Goal: Information Seeking & Learning: Learn about a topic

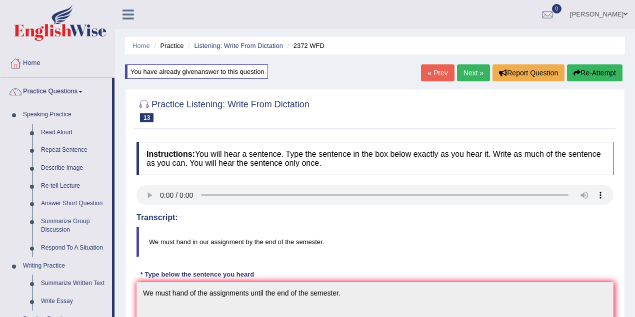
click at [622, 18] on link "Joseph Lumapas" at bounding box center [598, 13] width 72 height 26
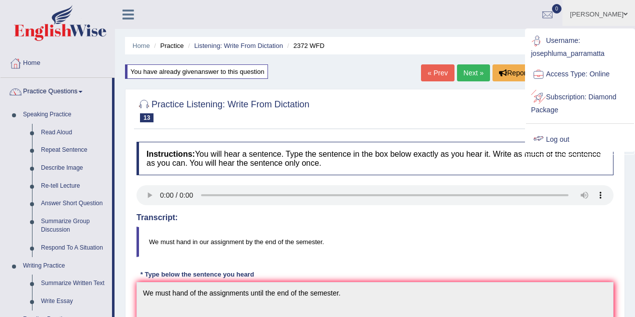
drag, startPoint x: 569, startPoint y: 135, endPoint x: 558, endPoint y: 134, distance: 11.0
click at [568, 135] on link "Log out" at bounding box center [580, 139] width 108 height 23
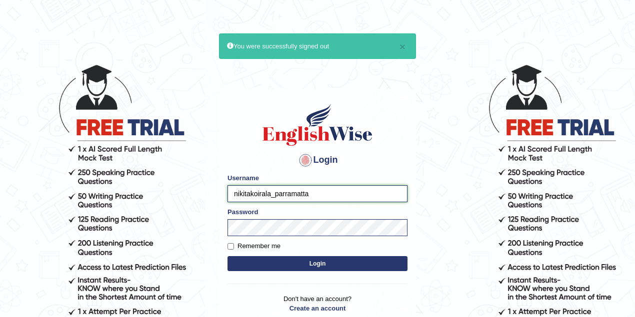
drag, startPoint x: 271, startPoint y: 192, endPoint x: 228, endPoint y: 193, distance: 42.5
click at [228, 193] on input "nikitakoirala_parramatta" at bounding box center [317, 193] width 180 height 17
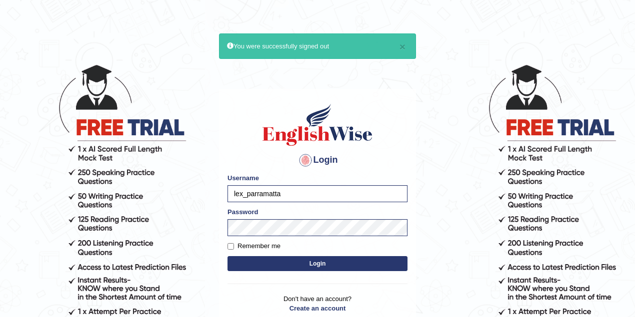
type input "lex_parramatta"
click at [307, 258] on button "Login" at bounding box center [317, 263] width 180 height 15
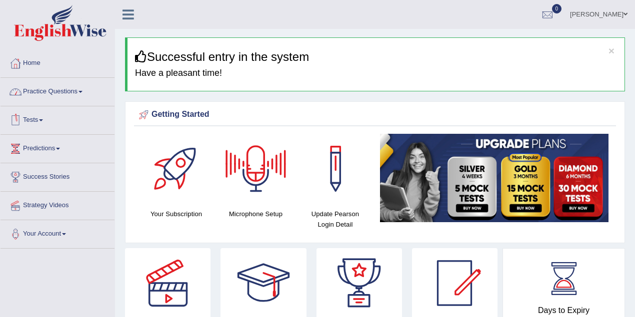
click at [57, 91] on link "Practice Questions" at bounding box center [57, 90] width 114 height 25
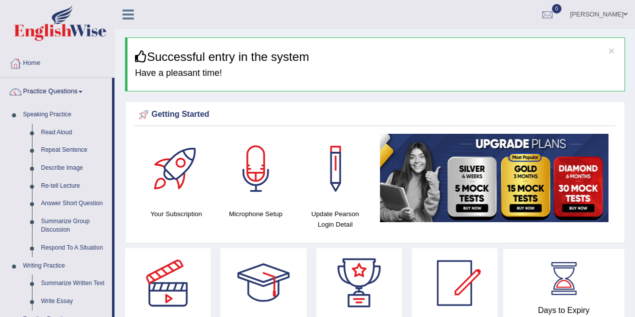
click at [57, 91] on link "Practice Questions" at bounding box center [55, 90] width 111 height 25
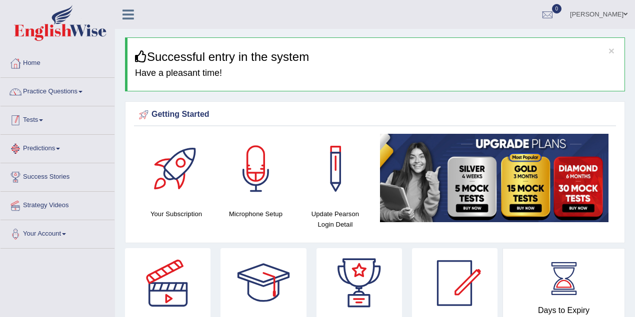
click at [53, 123] on link "Tests" at bounding box center [57, 118] width 114 height 25
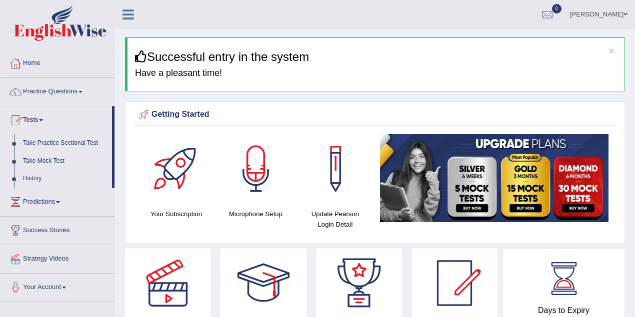
click at [43, 173] on link "History" at bounding box center [64, 179] width 93 height 18
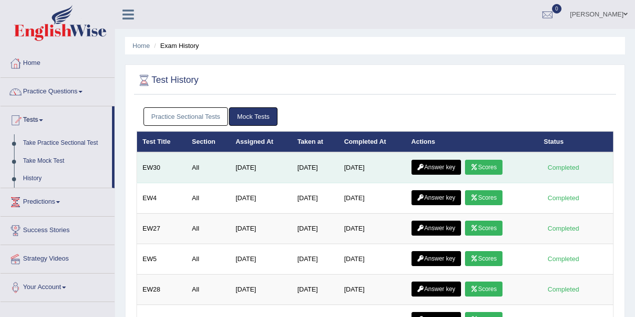
click at [478, 166] on icon at bounding box center [473, 167] width 7 height 6
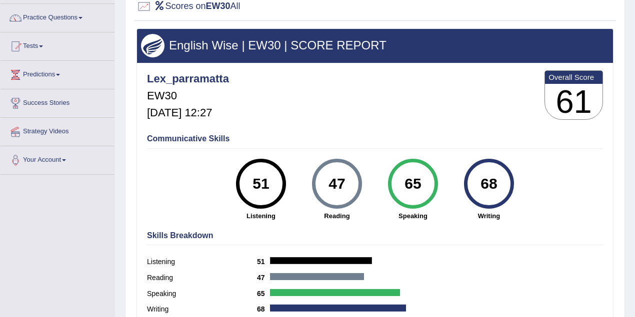
scroll to position [133, 0]
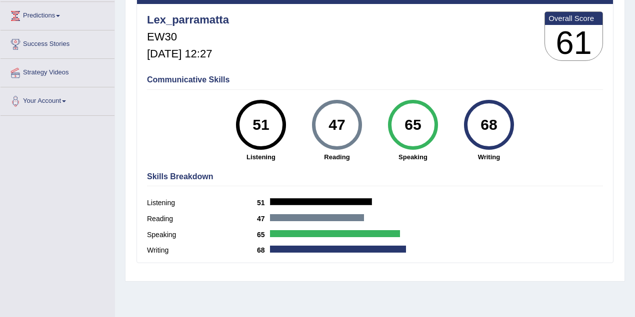
drag, startPoint x: 330, startPoint y: 127, endPoint x: 347, endPoint y: 125, distance: 16.6
click at [351, 126] on div "47" at bounding box center [336, 125] width 36 height 42
click at [341, 124] on div "47" at bounding box center [336, 125] width 36 height 42
drag, startPoint x: 329, startPoint y: 124, endPoint x: 354, endPoint y: 124, distance: 25.0
click at [354, 124] on div "47" at bounding box center [336, 125] width 36 height 42
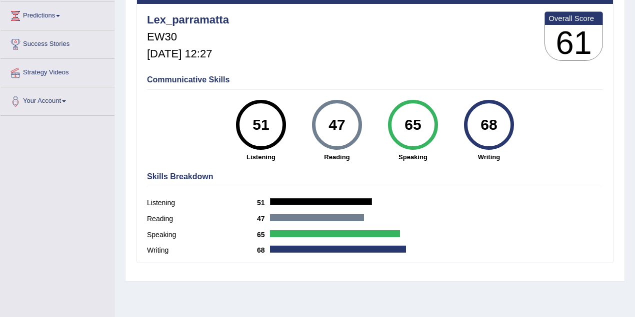
click at [279, 131] on div "51" at bounding box center [261, 125] width 50 height 50
drag, startPoint x: 331, startPoint y: 119, endPoint x: 345, endPoint y: 119, distance: 14.5
click at [345, 119] on div "47" at bounding box center [336, 125] width 36 height 42
click at [332, 131] on div "47" at bounding box center [336, 125] width 36 height 42
drag, startPoint x: 329, startPoint y: 123, endPoint x: 349, endPoint y: 123, distance: 20.5
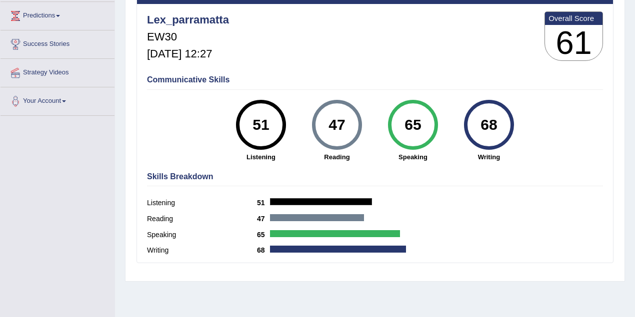
click at [349, 123] on div "47" at bounding box center [336, 125] width 36 height 42
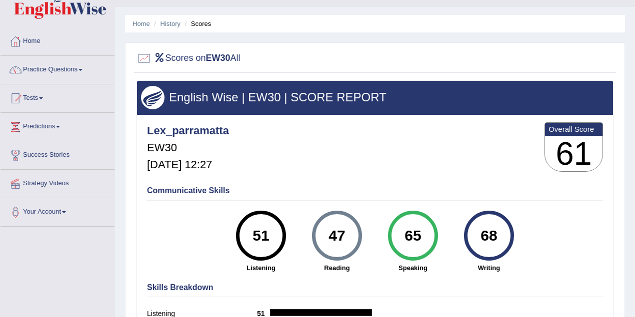
scroll to position [0, 0]
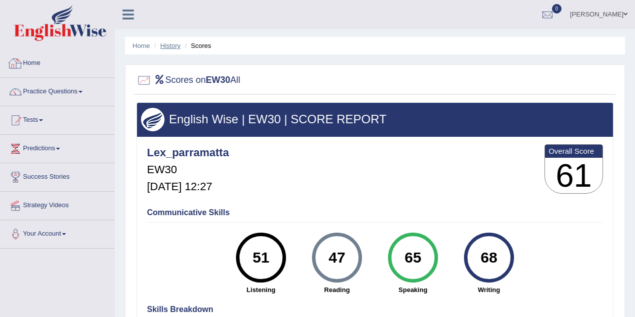
click at [164, 44] on link "History" at bounding box center [170, 45] width 20 height 7
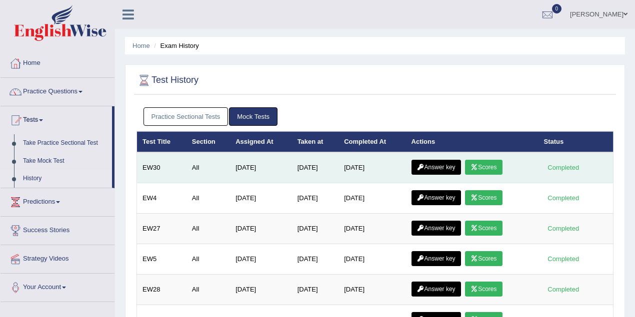
click at [435, 165] on link "Answer key" at bounding box center [435, 167] width 49 height 15
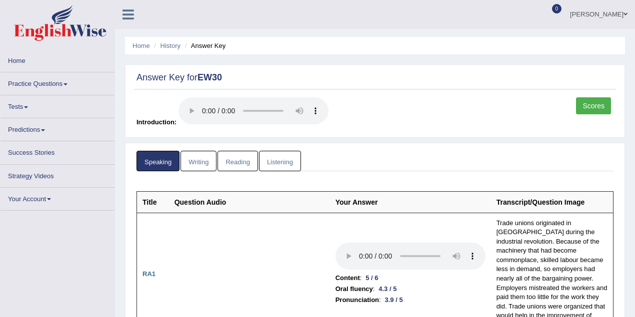
click at [238, 165] on link "Reading" at bounding box center [237, 161] width 40 height 20
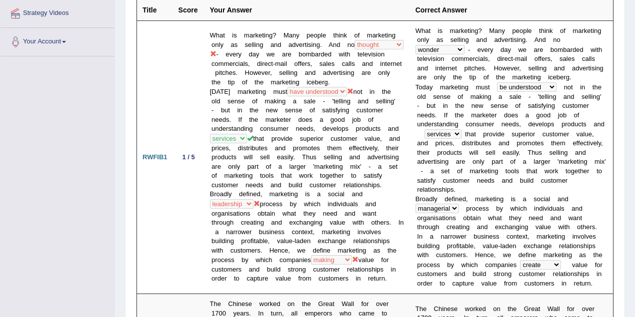
scroll to position [177, 0]
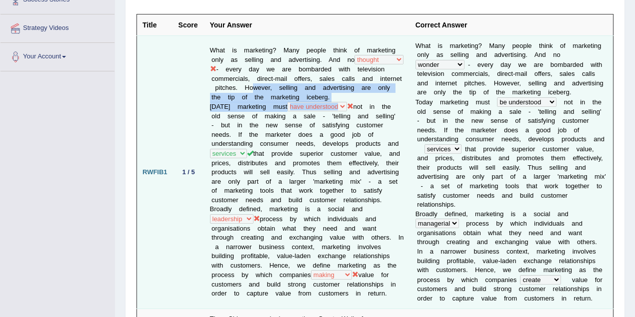
drag, startPoint x: 287, startPoint y: 80, endPoint x: 354, endPoint y: 100, distance: 69.2
click at [354, 100] on td "What is marketing? Many people think of marketing only as selling and advertisi…" at bounding box center [306, 172] width 205 height 274
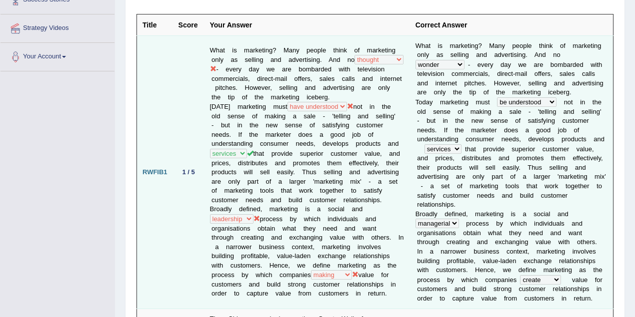
click at [332, 129] on td "What is marketing? Many people think of marketing only as selling and advertisi…" at bounding box center [306, 172] width 205 height 274
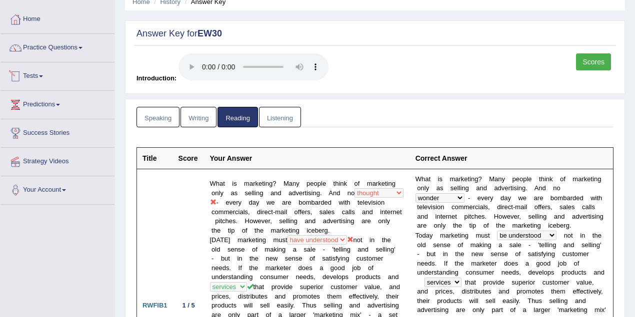
click at [40, 76] on link "Tests" at bounding box center [57, 74] width 114 height 25
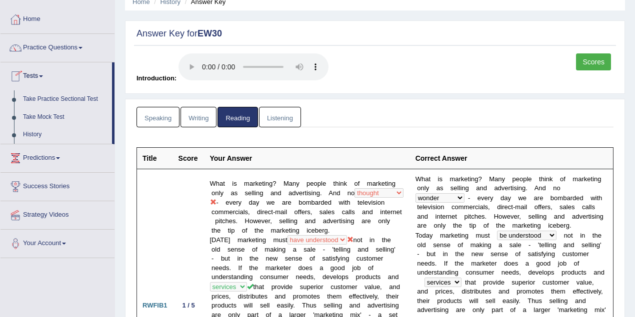
click at [40, 76] on link "Tests" at bounding box center [55, 74] width 111 height 25
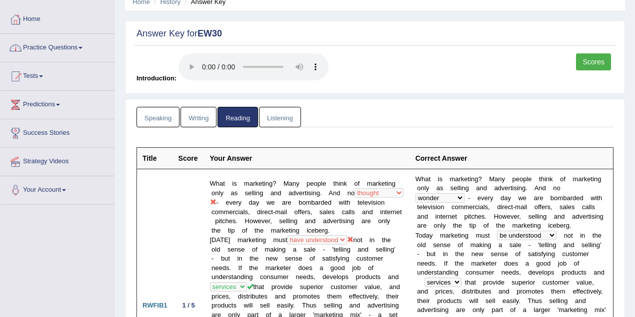
click at [68, 48] on link "Practice Questions" at bounding box center [57, 46] width 114 height 25
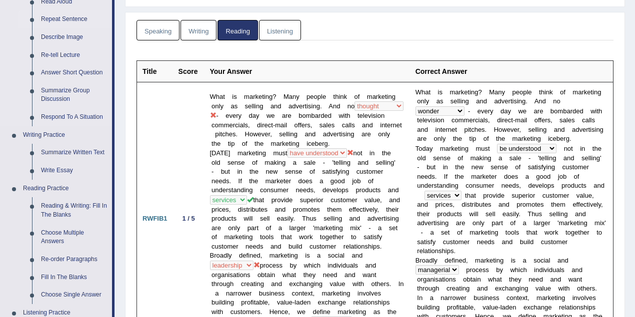
scroll to position [177, 0]
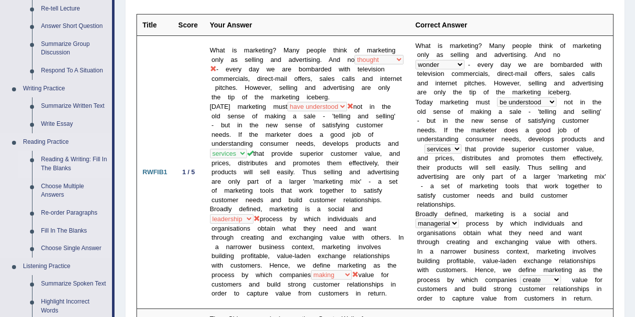
click at [71, 157] on link "Reading & Writing: Fill In The Blanks" at bounding box center [73, 164] width 75 height 26
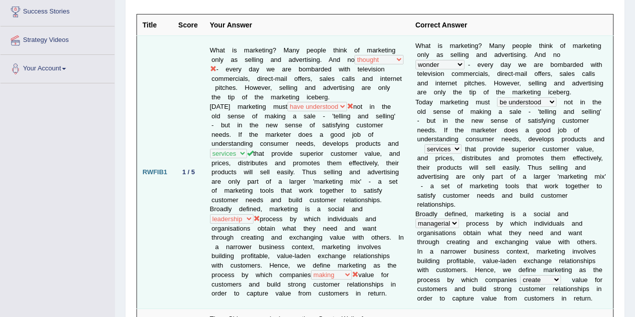
scroll to position [212, 0]
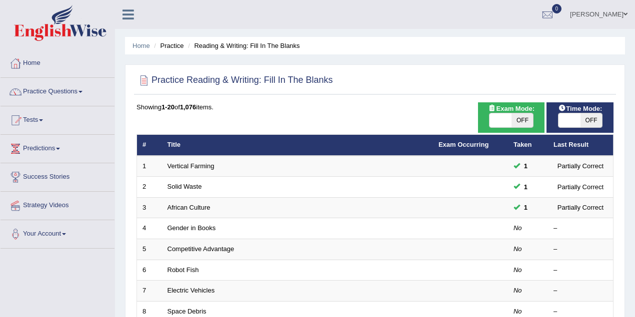
click at [519, 121] on span "OFF" at bounding box center [522, 120] width 22 height 14
checkbox input "true"
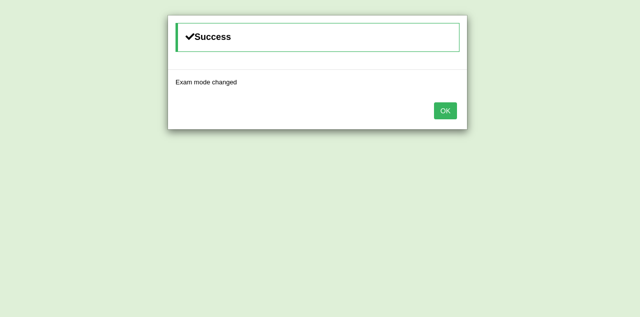
click at [444, 107] on button "OK" at bounding box center [445, 110] width 23 height 17
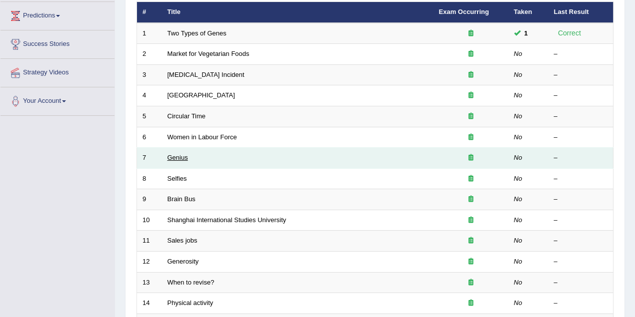
click at [184, 155] on link "Genius" at bounding box center [177, 157] width 20 height 7
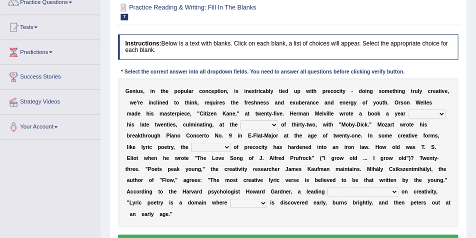
scroll to position [89, 0]
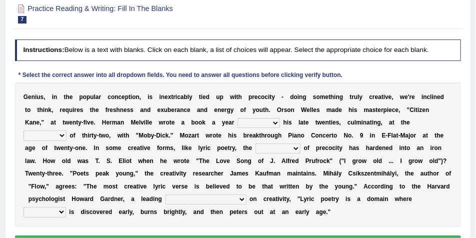
click at [379, 66] on div "Instructions: Below is a text with blanks. Click on each blank, a list of choic…" at bounding box center [237, 145] width 450 height 221
click at [204, 128] on div "G e n i u s , i n t h e p o p u l a r c o n c e p t i o n , i s i n e x t r i c…" at bounding box center [238, 154] width 446 height 144
click at [274, 124] on select "on without through over" at bounding box center [258, 123] width 42 height 10
select select "through"
click at [237, 118] on select "on without through over" at bounding box center [258, 123] width 42 height 10
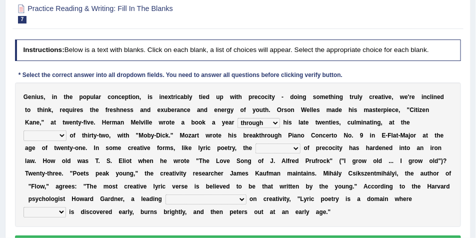
click at [61, 136] on select "proportion rate age cost" at bounding box center [44, 135] width 43 height 10
select select "age"
click at [23, 130] on select "proportion rate age cost" at bounding box center [44, 135] width 43 height 10
click at [285, 147] on select "junction importance structure inferiority" at bounding box center [277, 148] width 45 height 10
select select "structure"
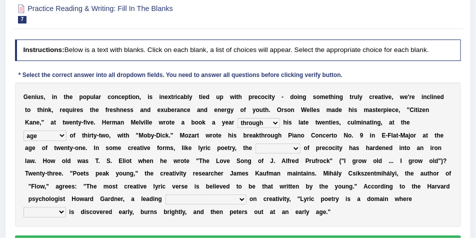
click at [255, 143] on select "junction importance structure inferiority" at bounding box center [277, 148] width 45 height 10
click at [198, 199] on select "master supremacy authority atheist" at bounding box center [205, 199] width 81 height 10
select select "master"
click at [165, 194] on select "master supremacy authority atheist" at bounding box center [205, 199] width 81 height 10
click at [66, 207] on select "fire derk offender talent" at bounding box center [44, 212] width 42 height 10
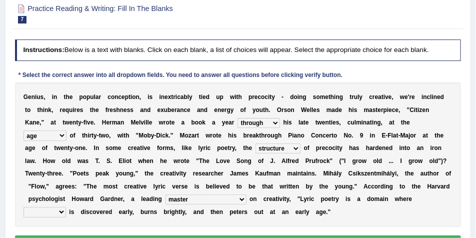
select select "talent"
click at [66, 207] on select "fire derk offender talent" at bounding box center [44, 212] width 42 height 10
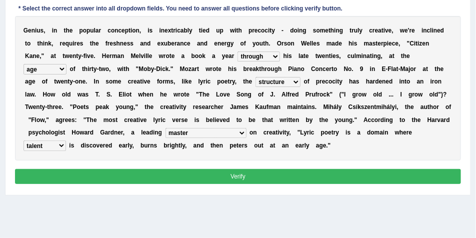
click at [269, 173] on button "Verify" at bounding box center [238, 176] width 446 height 14
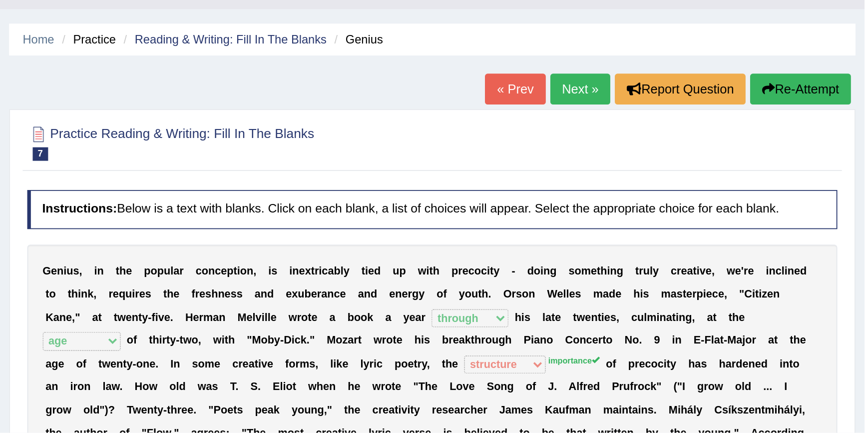
scroll to position [0, 0]
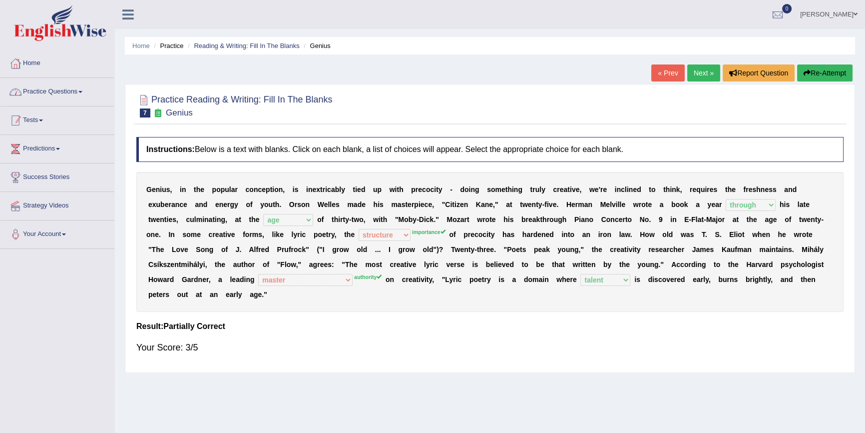
click at [49, 92] on link "Practice Questions" at bounding box center [57, 90] width 114 height 25
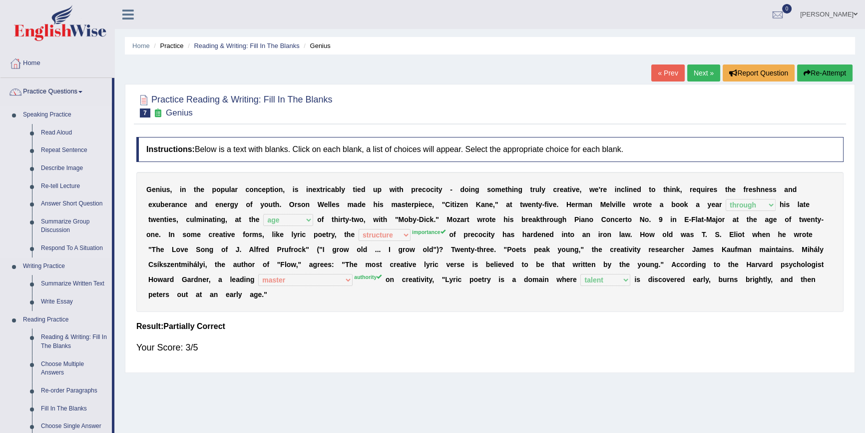
scroll to position [121, 0]
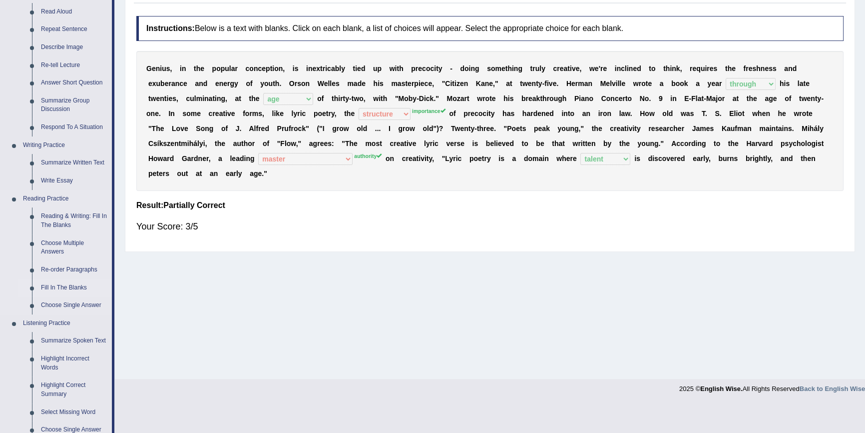
click at [78, 281] on link "Fill In The Blanks" at bounding box center [73, 288] width 75 height 18
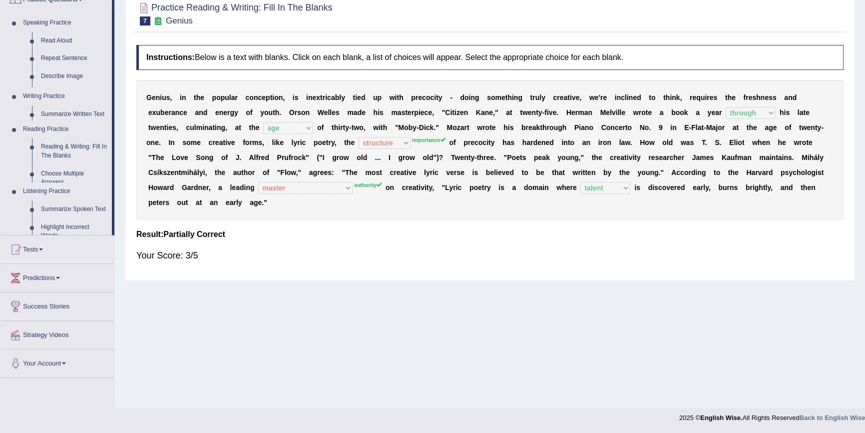
scroll to position [91, 0]
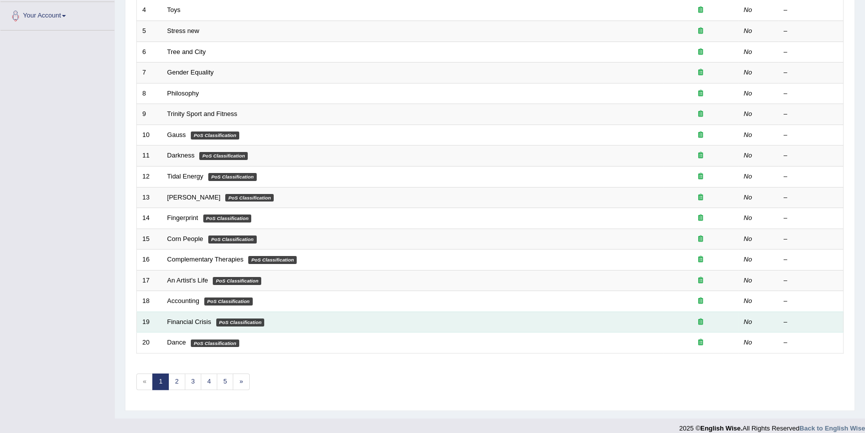
scroll to position [227, 0]
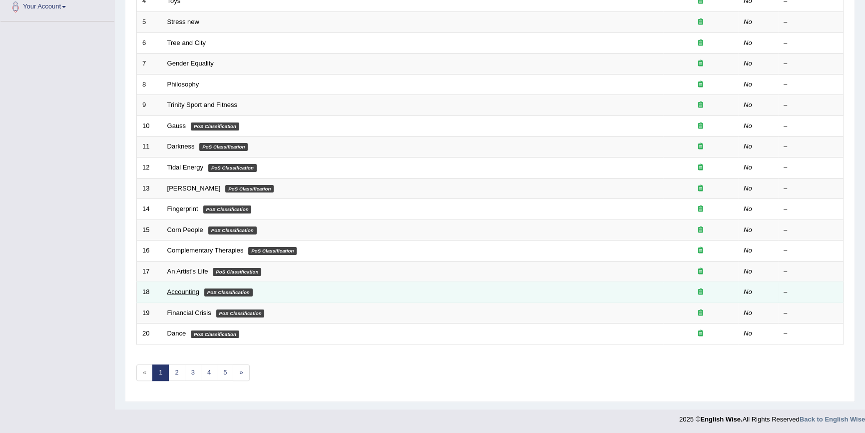
click at [185, 292] on link "Accounting" at bounding box center [183, 291] width 32 height 7
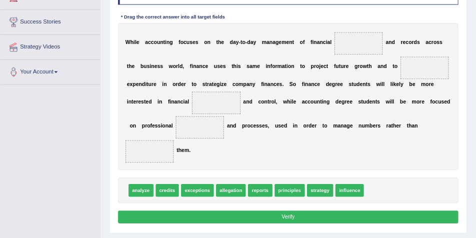
scroll to position [152, 0]
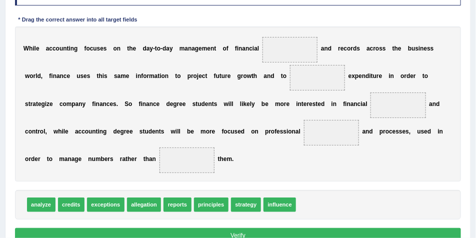
click at [436, 19] on div "Instructions: In the text below some words are missing. Drag words from the box…" at bounding box center [237, 111] width 450 height 277
drag, startPoint x: 177, startPoint y: 201, endPoint x: 307, endPoint y: 21, distance: 222.6
click at [307, 21] on div "Instructions: In the text below some words are missing. Drag words from the box…" at bounding box center [237, 111] width 450 height 277
drag, startPoint x: 169, startPoint y: 204, endPoint x: 311, endPoint y: 11, distance: 239.4
click at [311, 11] on div "Instructions: In the text below some words are missing. Drag words from the box…" at bounding box center [237, 111] width 450 height 277
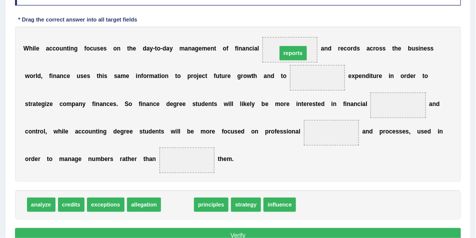
drag, startPoint x: 176, startPoint y: 206, endPoint x: 312, endPoint y: 28, distance: 223.8
click at [312, 28] on div "Instructions: In the text below some words are missing. Drag words from the box…" at bounding box center [237, 111] width 450 height 277
drag, startPoint x: 169, startPoint y: 206, endPoint x: 295, endPoint y: 31, distance: 215.2
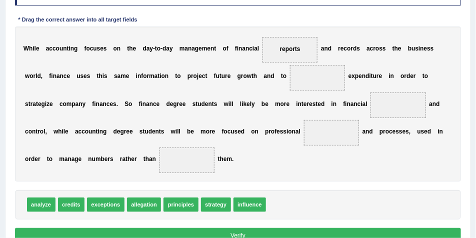
click at [330, 49] on div "W h i l e a c c o u n t i n g f o c u s e s o n t h e d a y - t o - d a y m a n…" at bounding box center [238, 103] width 446 height 155
click at [101, 67] on div "W h i l e a c c o u n t i n g f o c u s e s o n t h e d a y - t o - d a y m a n…" at bounding box center [238, 103] width 446 height 155
drag, startPoint x: 41, startPoint y: 204, endPoint x: 356, endPoint y: 57, distance: 347.4
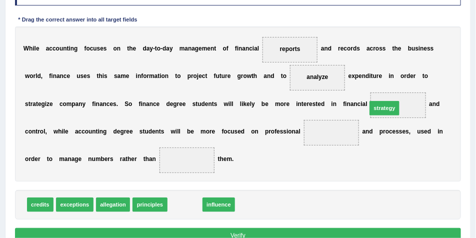
drag, startPoint x: 178, startPoint y: 205, endPoint x: 413, endPoint y: 92, distance: 260.8
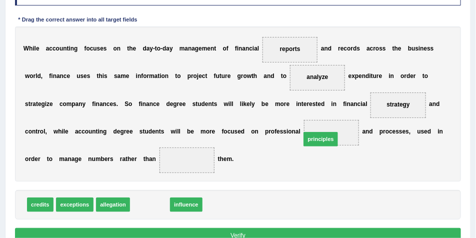
drag, startPoint x: 152, startPoint y: 202, endPoint x: 353, endPoint y: 125, distance: 215.3
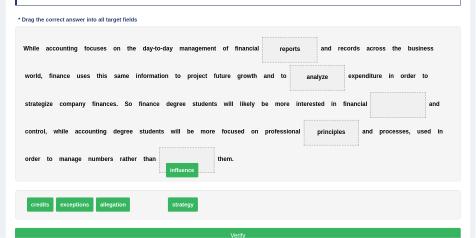
drag, startPoint x: 152, startPoint y: 201, endPoint x: 201, endPoint y: 150, distance: 70.7
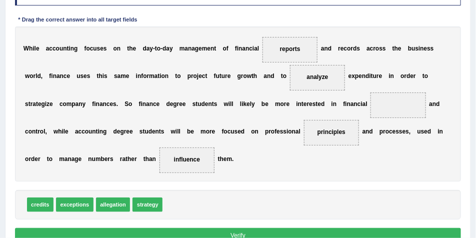
click at [249, 230] on button "Verify" at bounding box center [238, 235] width 446 height 14
click at [331, 132] on span "principles" at bounding box center [331, 131] width 28 height 7
drag, startPoint x: 149, startPoint y: 201, endPoint x: 433, endPoint y: 86, distance: 305.9
click at [243, 232] on button "Verify" at bounding box center [238, 235] width 446 height 14
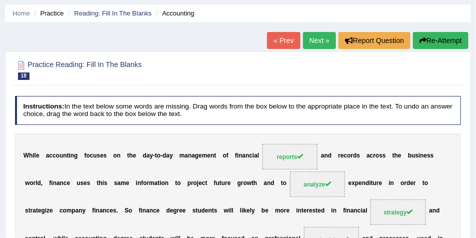
scroll to position [19, 0]
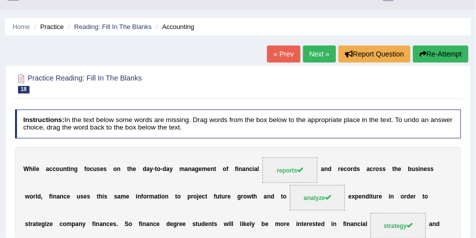
click at [316, 52] on link "Next »" at bounding box center [319, 53] width 33 height 17
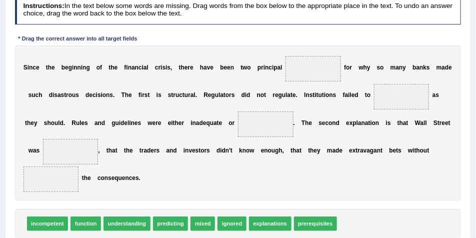
scroll to position [133, 0]
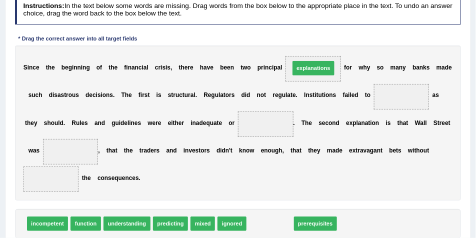
drag, startPoint x: 276, startPoint y: 222, endPoint x: 327, endPoint y: 39, distance: 189.8
click at [327, 39] on div "Instructions: In the text below some words are missing. Drag words from the box…" at bounding box center [237, 130] width 450 height 277
drag, startPoint x: 271, startPoint y: 223, endPoint x: 324, endPoint y: 42, distance: 188.6
click at [324, 42] on div "Instructions: In the text below some words are missing. Drag words from the box…" at bounding box center [237, 130] width 450 height 277
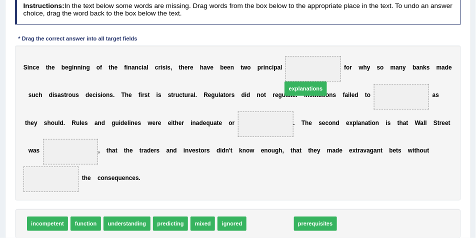
drag, startPoint x: 274, startPoint y: 224, endPoint x: 316, endPoint y: 65, distance: 164.3
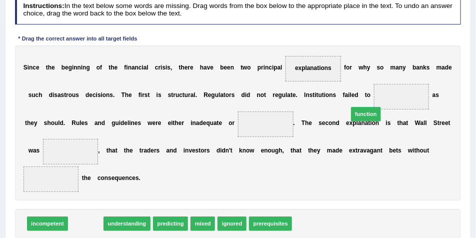
drag, startPoint x: 78, startPoint y: 222, endPoint x: 408, endPoint y: 93, distance: 353.6
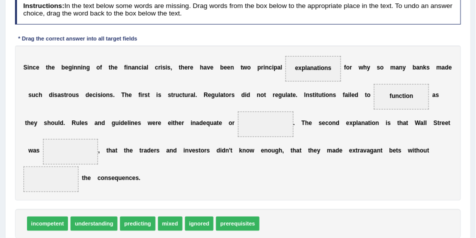
click at [52, 223] on span "incompetent" at bounding box center [47, 223] width 41 height 14
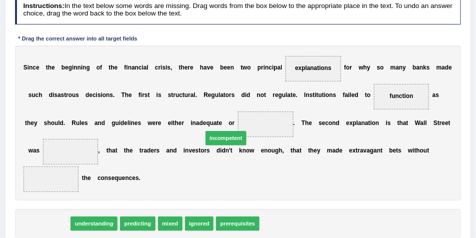
drag, startPoint x: 52, startPoint y: 223, endPoint x: 262, endPoint y: 122, distance: 232.6
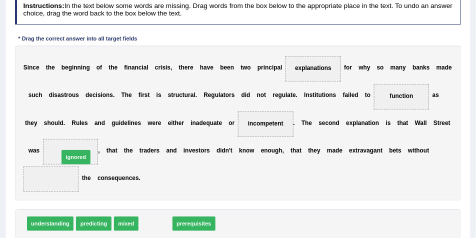
drag, startPoint x: 153, startPoint y: 223, endPoint x: 61, endPoint y: 146, distance: 120.6
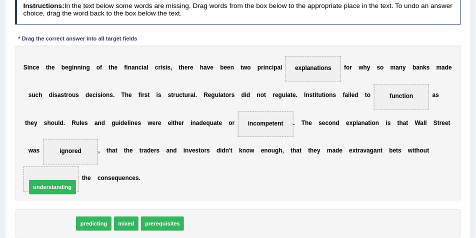
drag, startPoint x: 44, startPoint y: 220, endPoint x: 47, endPoint y: 179, distance: 41.6
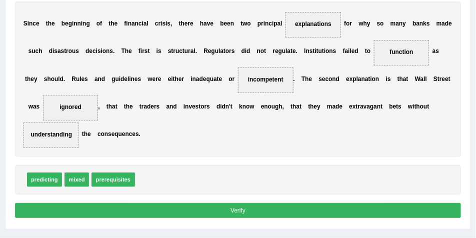
scroll to position [200, 0]
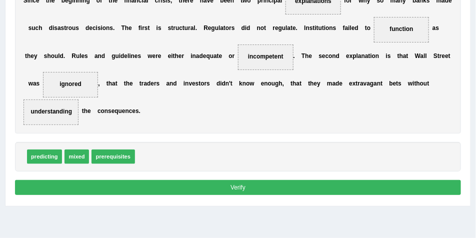
click at [193, 186] on button "Verify" at bounding box center [238, 187] width 446 height 14
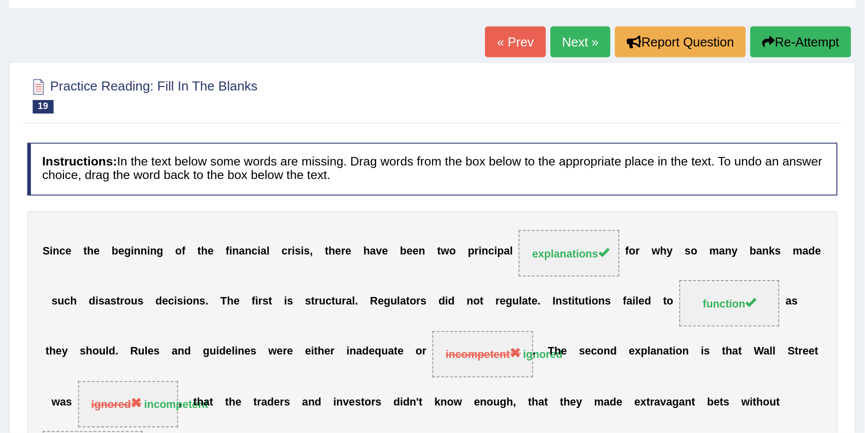
scroll to position [0, 0]
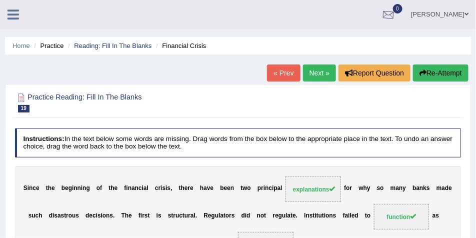
click at [448, 12] on link "Lex Cajayon" at bounding box center [439, 13] width 72 height 26
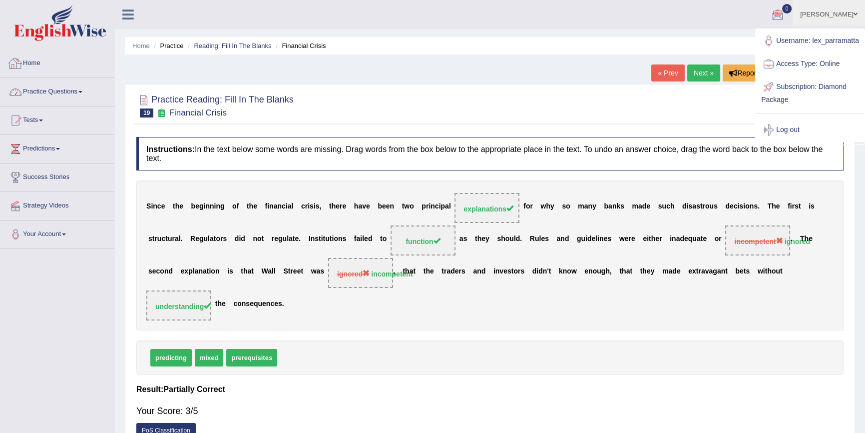
drag, startPoint x: 42, startPoint y: 91, endPoint x: 32, endPoint y: 92, distance: 10.0
click at [42, 90] on link "Practice Questions" at bounding box center [57, 90] width 114 height 25
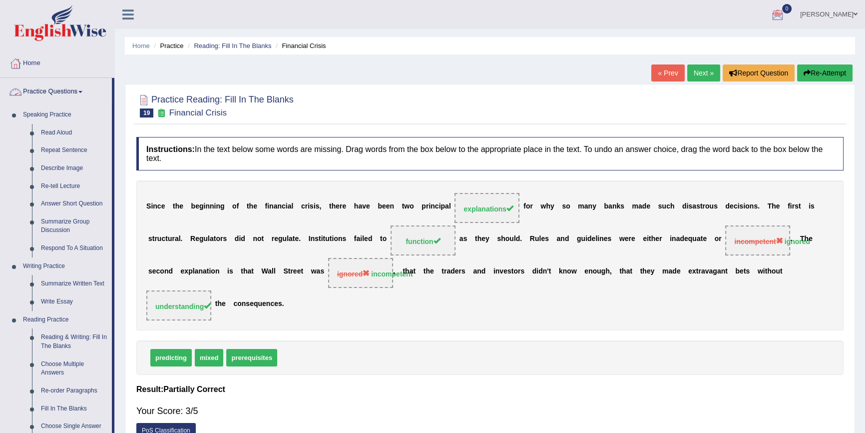
click at [47, 90] on link "Practice Questions" at bounding box center [55, 90] width 111 height 25
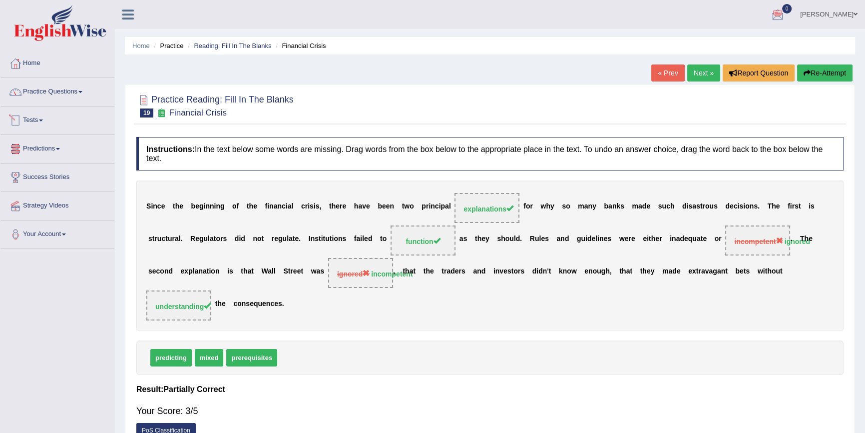
click at [41, 120] on link "Tests" at bounding box center [57, 118] width 114 height 25
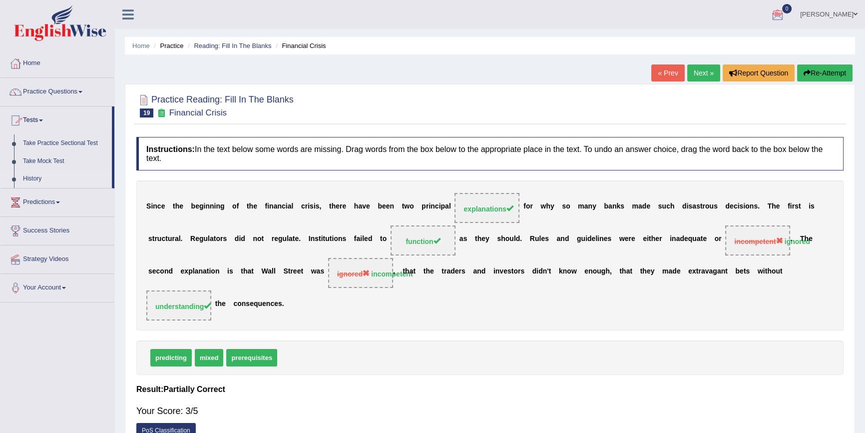
click at [37, 180] on link "History" at bounding box center [64, 179] width 93 height 18
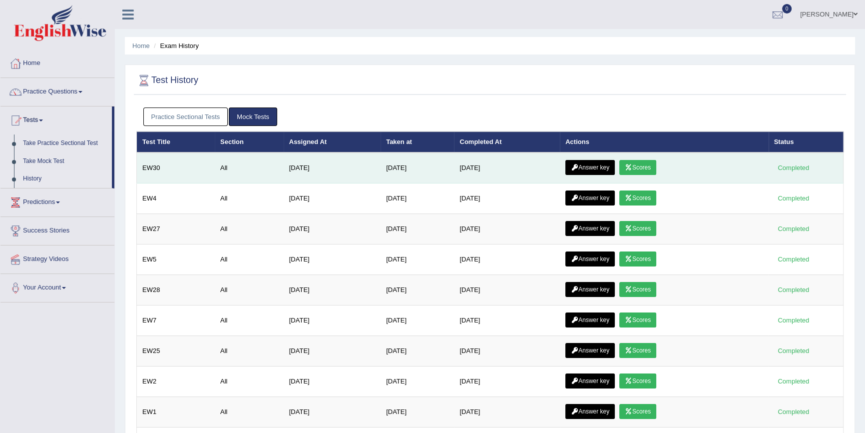
click at [614, 166] on link "Answer key" at bounding box center [590, 167] width 49 height 15
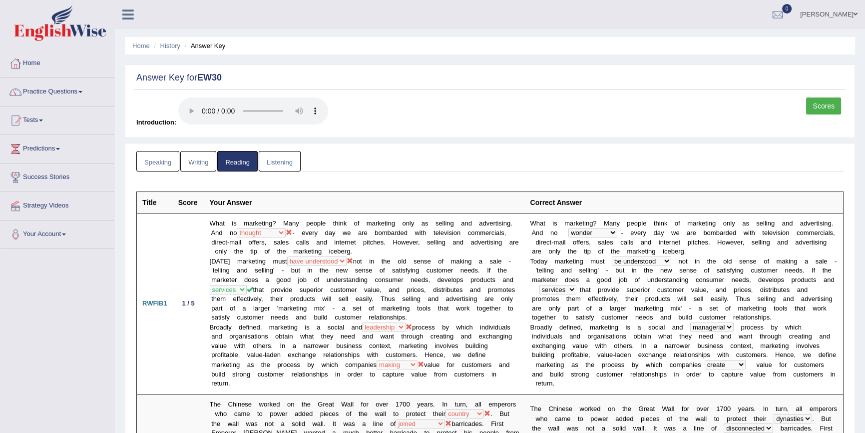
click at [832, 10] on link "Lex Cajayon" at bounding box center [829, 13] width 72 height 26
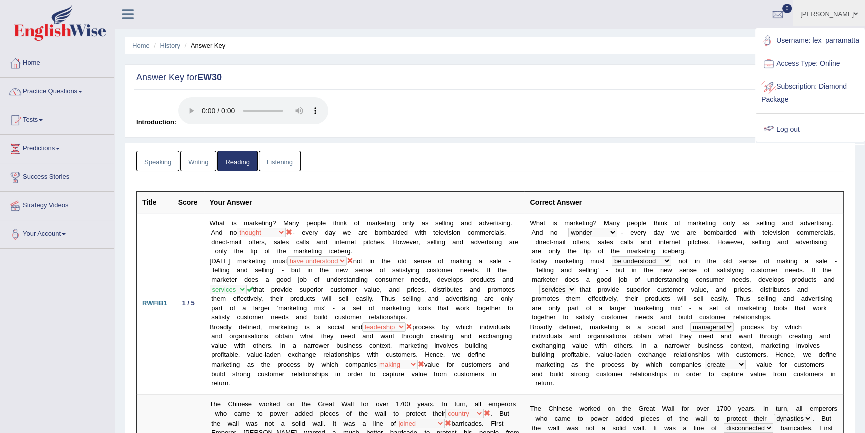
click at [792, 135] on link "Log out" at bounding box center [810, 129] width 108 height 23
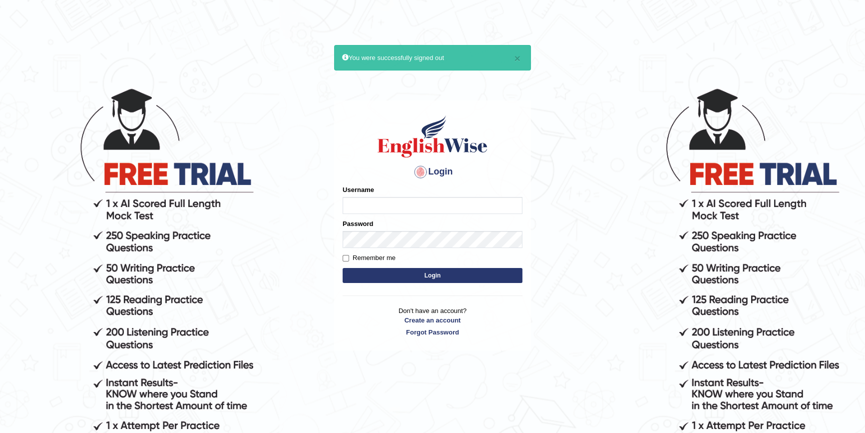
type input "lex_parramatta"
click at [286, 88] on body "× You were successfully signed out Login Please fix the following errors: Usern…" at bounding box center [432, 259] width 865 height 433
click at [592, 132] on body "× You were successfully signed out Login Please fix the following errors: Usern…" at bounding box center [432, 259] width 865 height 433
